Goal: Transaction & Acquisition: Obtain resource

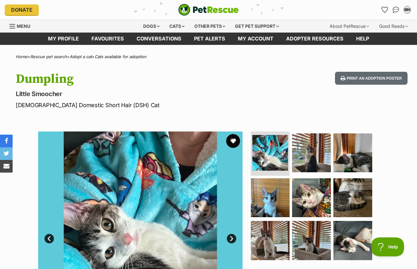
click at [236, 143] on button "favourite" at bounding box center [233, 141] width 14 height 14
click at [181, 30] on div "Cats" at bounding box center [177, 26] width 24 height 13
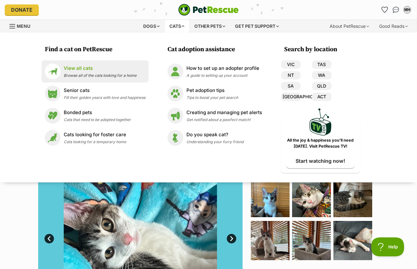
click at [75, 66] on p "View all cats" at bounding box center [100, 68] width 73 height 7
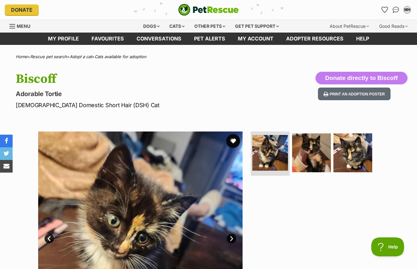
click at [235, 141] on button "favourite" at bounding box center [233, 141] width 14 height 14
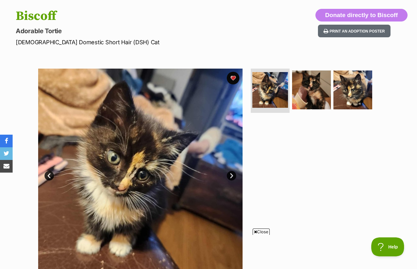
scroll to position [63, 0]
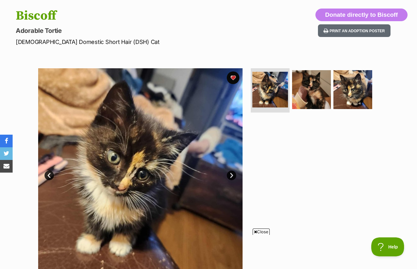
click at [233, 178] on link "Next" at bounding box center [231, 174] width 9 height 9
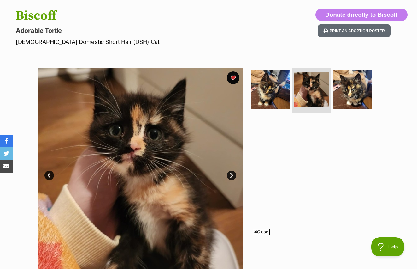
click at [233, 178] on link "Next" at bounding box center [231, 174] width 9 height 9
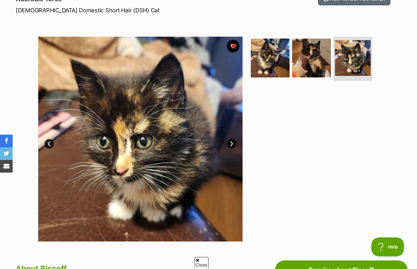
scroll to position [0, 0]
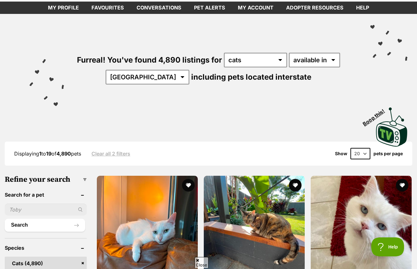
scroll to position [31, 0]
click at [248, 60] on select "any type of pet cats dogs other pets" at bounding box center [255, 60] width 63 height 15
click at [332, 62] on select "available in located in" at bounding box center [314, 60] width 51 height 15
click at [171, 117] on div "Visit PetRescue TV (external site) Boop this!" at bounding box center [208, 125] width 398 height 46
click at [144, 76] on select "Australia ACT NSW NT QLD SA TAS VIC WA" at bounding box center [148, 77] width 84 height 15
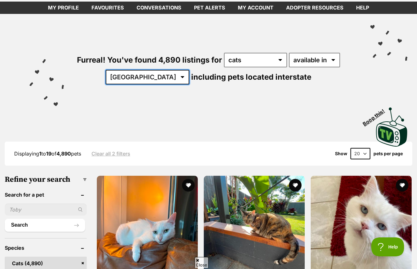
select select "QLD"
click at [125, 70] on select "Australia ACT NSW NT QLD SA TAS VIC WA" at bounding box center [148, 77] width 84 height 15
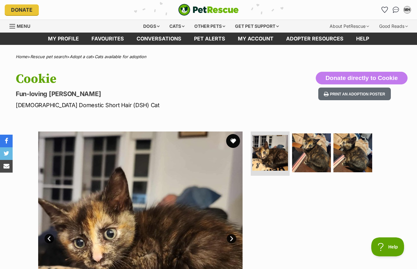
click at [232, 140] on button "favourite" at bounding box center [233, 141] width 14 height 14
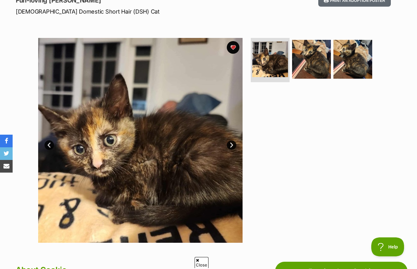
scroll to position [94, 0]
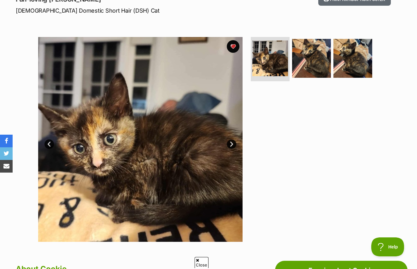
click at [232, 143] on link "Next" at bounding box center [231, 143] width 9 height 9
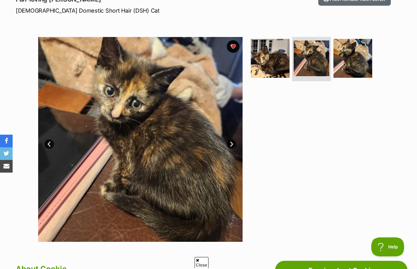
click at [232, 143] on link "Next" at bounding box center [231, 143] width 9 height 9
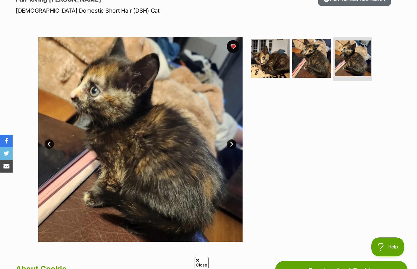
click at [232, 143] on link "Next" at bounding box center [231, 143] width 9 height 9
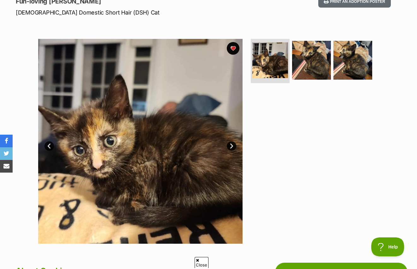
scroll to position [0, 0]
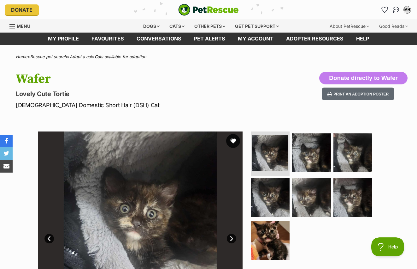
click at [232, 143] on button "favourite" at bounding box center [233, 141] width 14 height 14
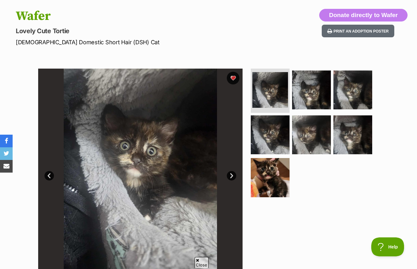
scroll to position [63, 0]
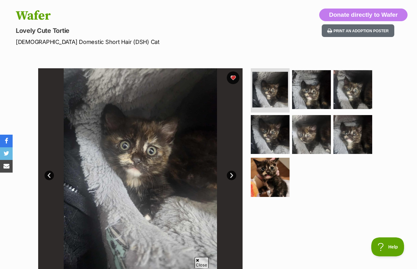
click at [231, 174] on link "Next" at bounding box center [231, 174] width 9 height 9
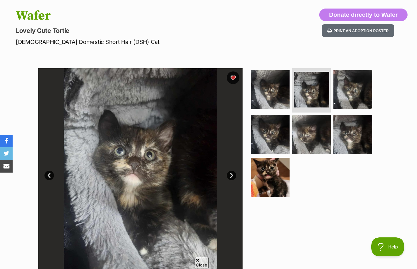
click at [231, 174] on link "Next" at bounding box center [231, 174] width 9 height 9
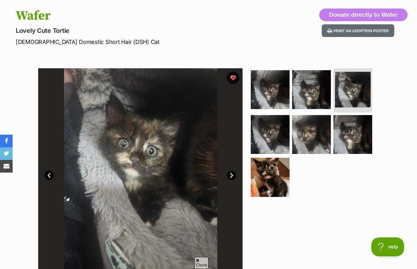
click at [231, 175] on link "Next" at bounding box center [231, 174] width 9 height 9
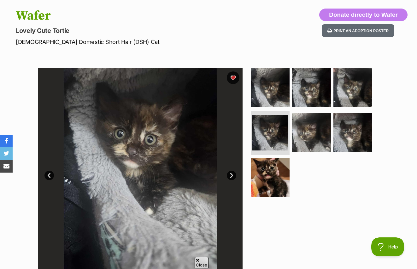
click at [231, 175] on link "Next" at bounding box center [231, 174] width 9 height 9
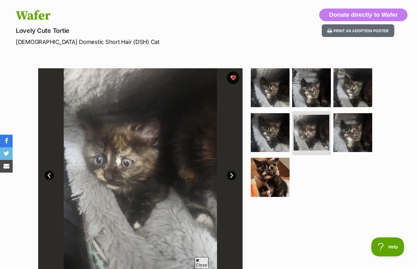
click at [231, 175] on link "Next" at bounding box center [231, 174] width 9 height 9
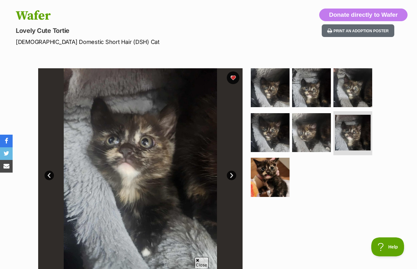
click at [231, 175] on link "Next" at bounding box center [231, 174] width 9 height 9
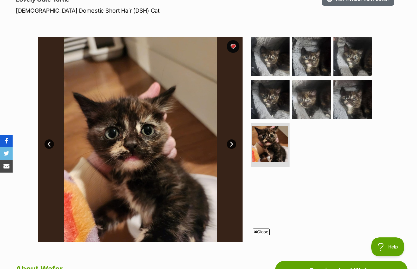
scroll to position [0, 0]
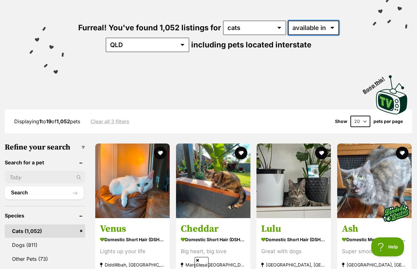
click at [326, 26] on select "available in located in" at bounding box center [313, 28] width 51 height 15
select select "disabled"
click at [288, 21] on select "available in located in" at bounding box center [313, 28] width 51 height 15
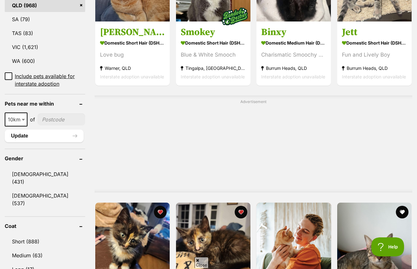
scroll to position [404, 0]
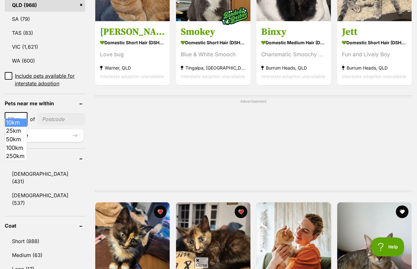
click at [23, 115] on span at bounding box center [24, 119] width 6 height 14
select select "25"
click at [45, 113] on input"] "postcode" at bounding box center [62, 119] width 47 height 12
type input"] "4500"
click at [47, 129] on button "Update" at bounding box center [44, 135] width 79 height 13
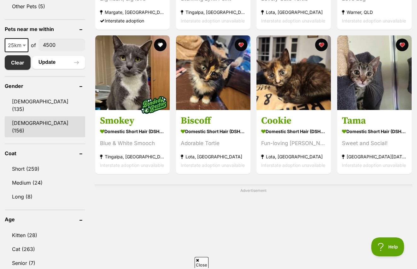
scroll to position [315, 0]
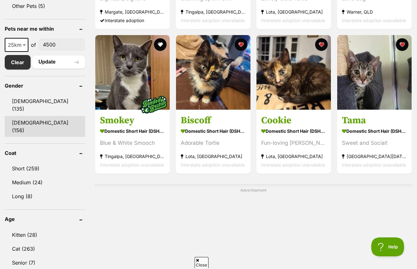
click at [26, 116] on link "[DEMOGRAPHIC_DATA] (156)" at bounding box center [45, 126] width 80 height 21
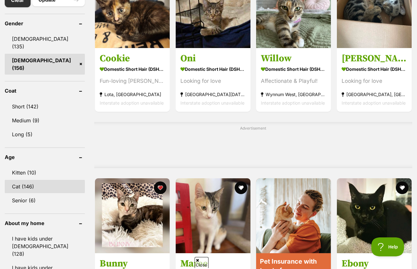
scroll to position [378, 0]
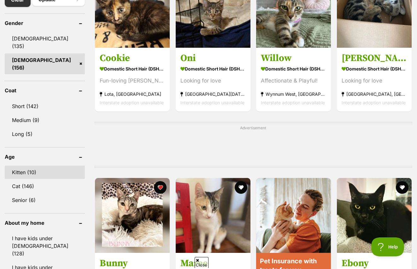
click at [20, 165] on link "Kitten (10)" at bounding box center [45, 171] width 80 height 13
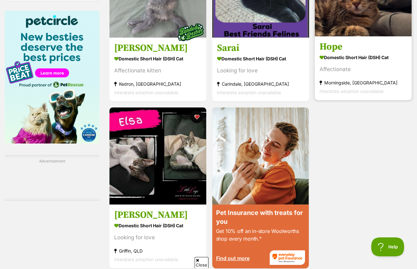
scroll to position [769, 0]
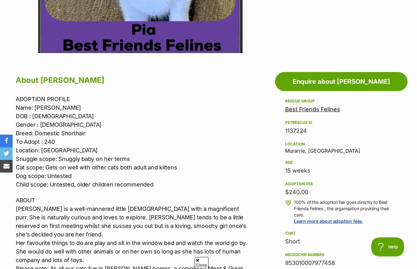
scroll to position [284, 0]
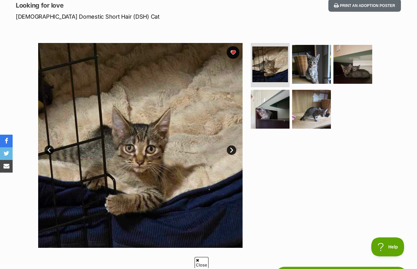
click at [232, 149] on link "Next" at bounding box center [231, 149] width 9 height 9
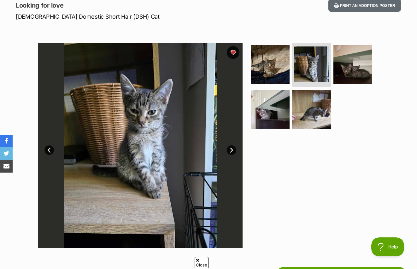
click at [232, 149] on link "Next" at bounding box center [231, 149] width 9 height 9
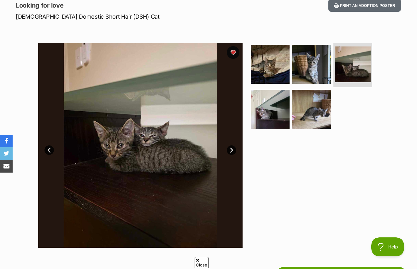
click at [232, 149] on link "Next" at bounding box center [231, 149] width 9 height 9
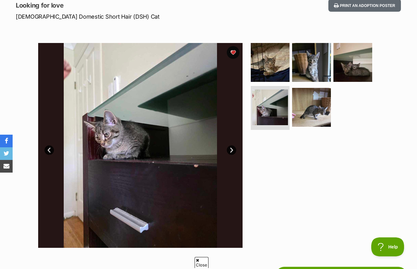
click at [232, 149] on link "Next" at bounding box center [231, 149] width 9 height 9
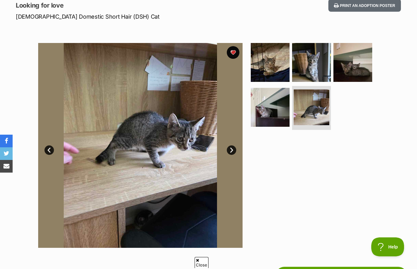
click at [232, 149] on link "Next" at bounding box center [231, 149] width 9 height 9
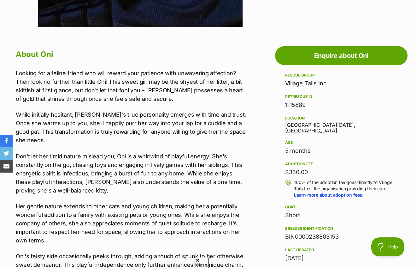
scroll to position [309, 0]
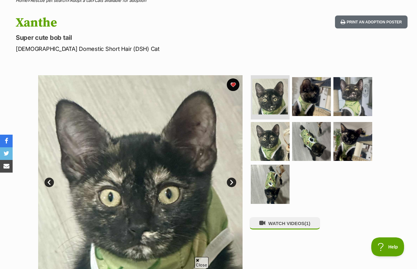
click at [233, 181] on link "Next" at bounding box center [231, 181] width 9 height 9
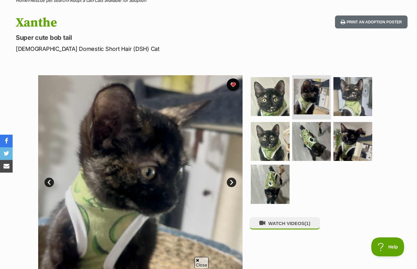
click at [233, 181] on link "Next" at bounding box center [231, 181] width 9 height 9
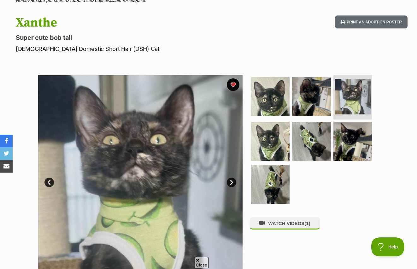
click at [233, 181] on link "Next" at bounding box center [231, 181] width 9 height 9
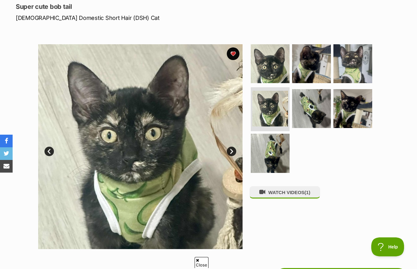
scroll to position [87, 0]
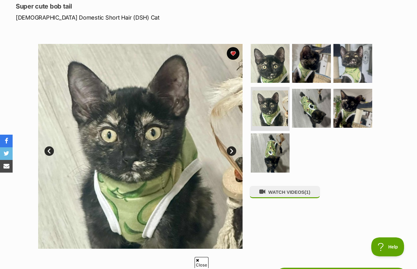
click at [229, 148] on link "Next" at bounding box center [231, 150] width 9 height 9
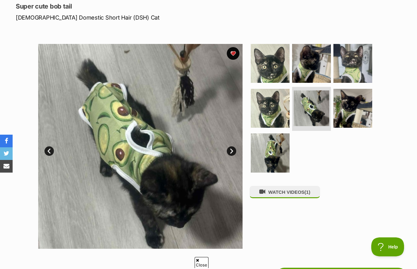
click at [229, 148] on link "Next" at bounding box center [231, 150] width 9 height 9
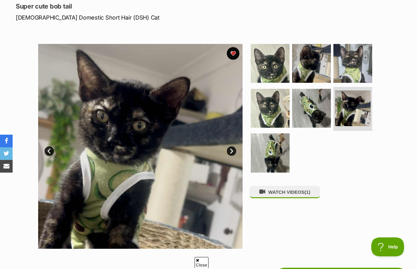
click at [229, 148] on link "Next" at bounding box center [231, 150] width 9 height 9
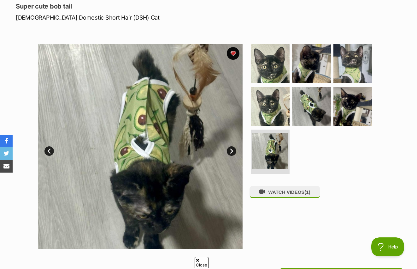
click at [229, 148] on link "Next" at bounding box center [231, 150] width 9 height 9
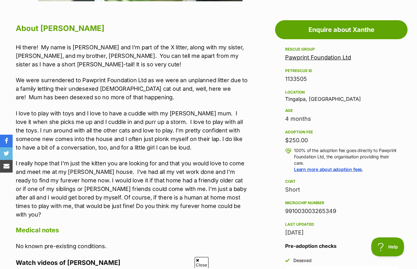
scroll to position [0, 0]
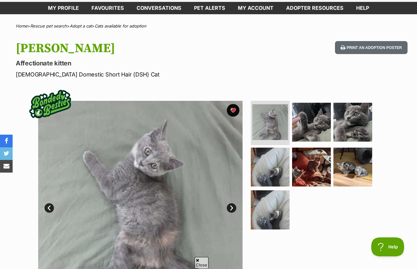
click at [235, 207] on link "Next" at bounding box center [231, 207] width 9 height 9
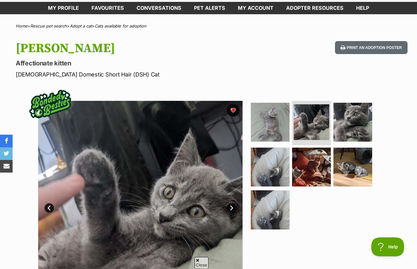
click at [235, 207] on link "Next" at bounding box center [231, 207] width 9 height 9
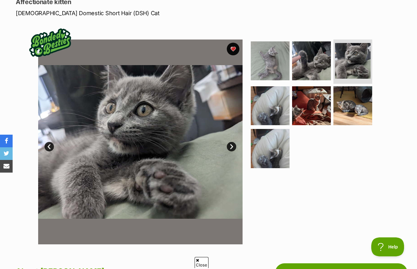
scroll to position [92, 0]
click at [231, 142] on link "Next" at bounding box center [231, 146] width 9 height 9
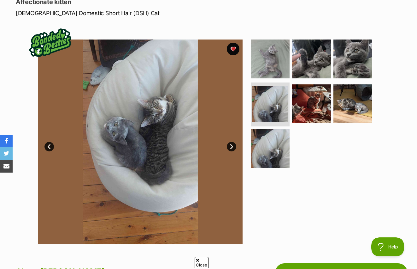
click at [231, 142] on link "Next" at bounding box center [231, 146] width 9 height 9
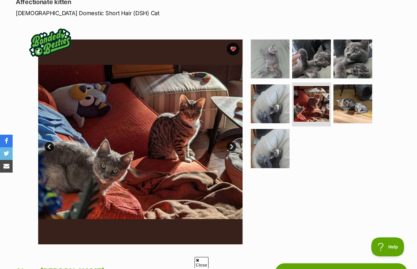
click at [231, 142] on link "Next" at bounding box center [231, 146] width 9 height 9
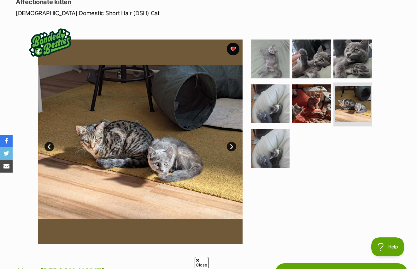
click at [231, 142] on link "Next" at bounding box center [231, 146] width 9 height 9
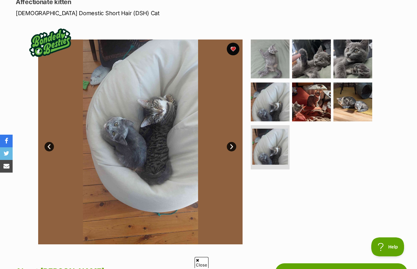
click at [231, 142] on link "Next" at bounding box center [231, 146] width 9 height 9
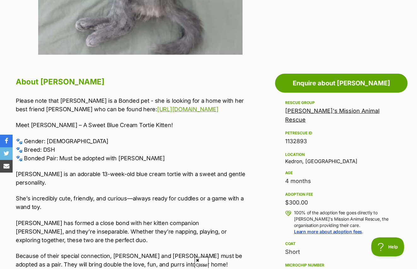
scroll to position [281, 0]
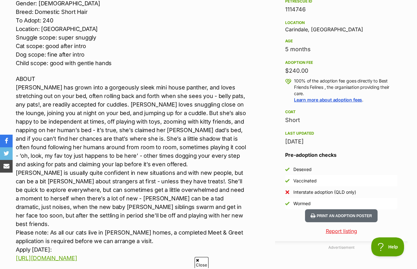
scroll to position [404, 0]
